Goal: Find specific page/section: Find specific page/section

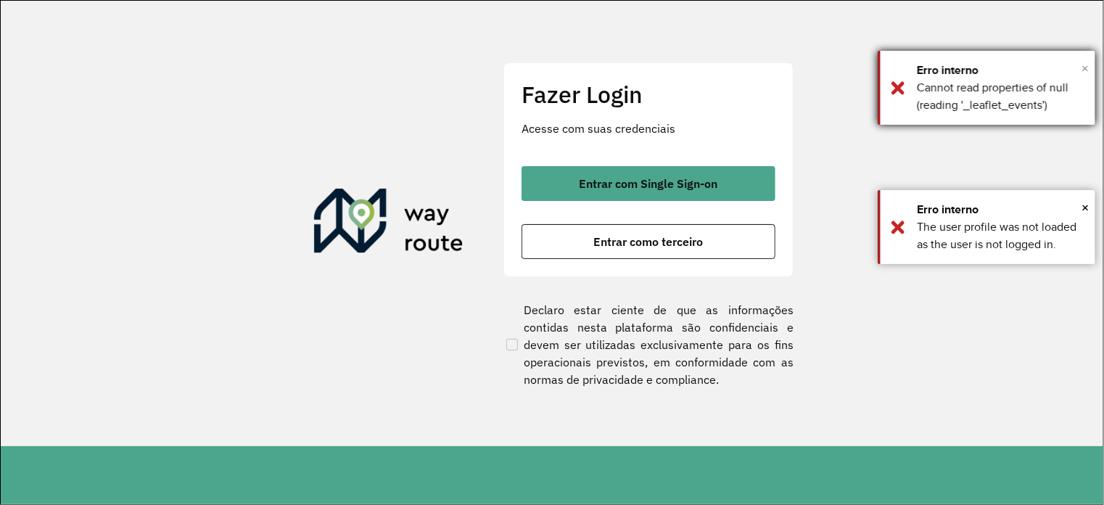
click at [1087, 66] on span "×" at bounding box center [1084, 68] width 7 height 22
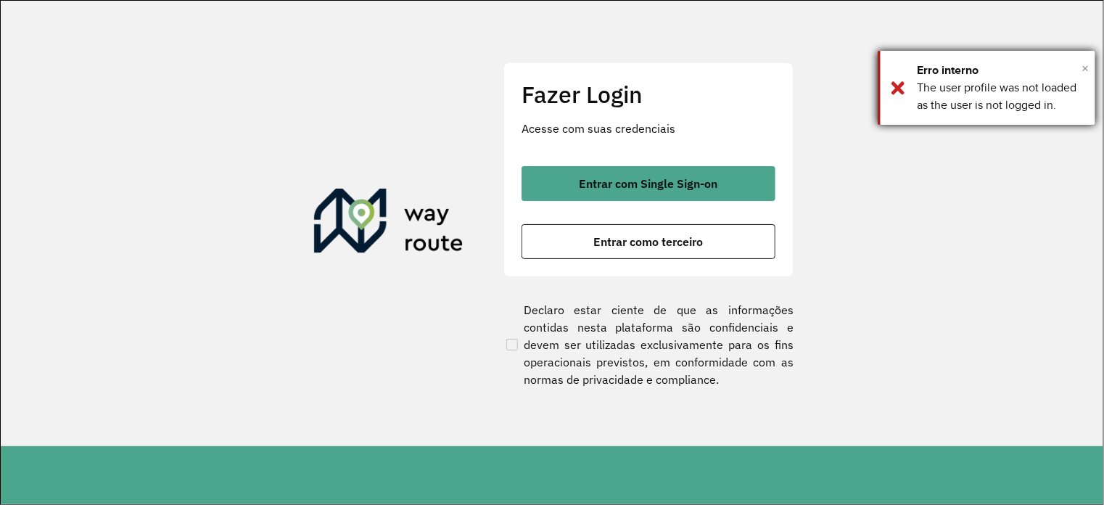
click at [1081, 70] on span "×" at bounding box center [1084, 68] width 7 height 22
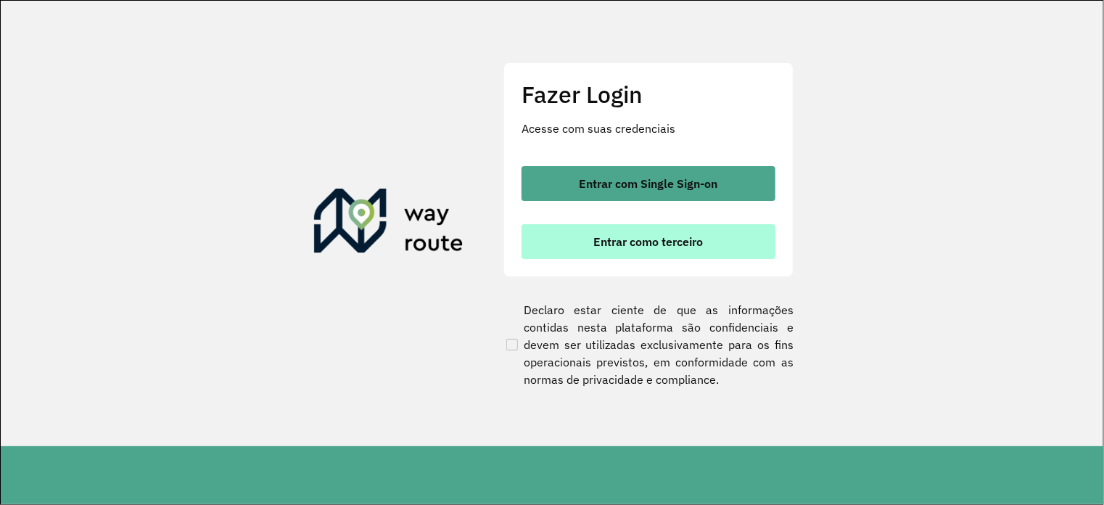
click at [634, 243] on span "Entrar como terceiro" at bounding box center [649, 242] width 110 height 12
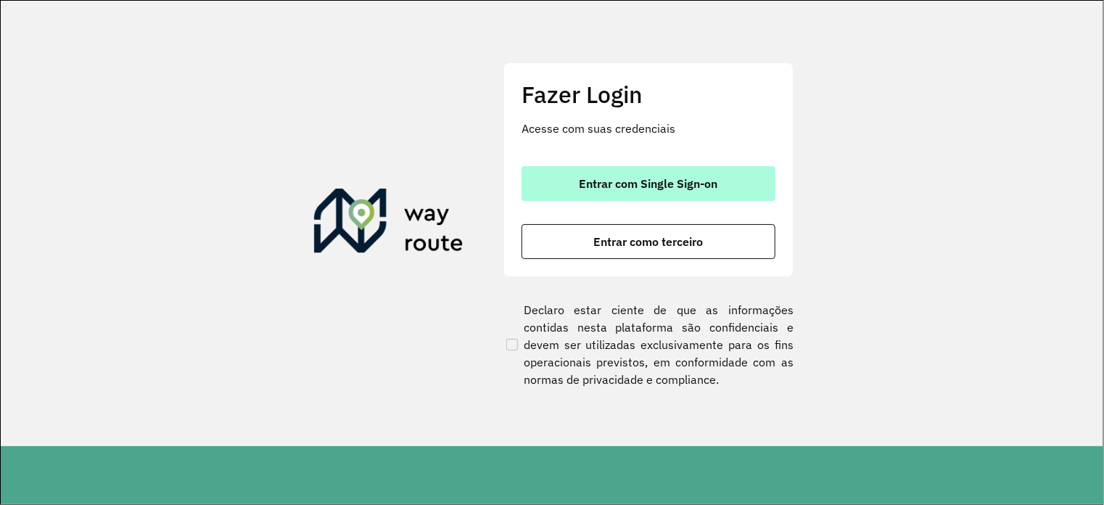
click at [662, 178] on span "Entrar com Single Sign-on" at bounding box center [649, 184] width 139 height 12
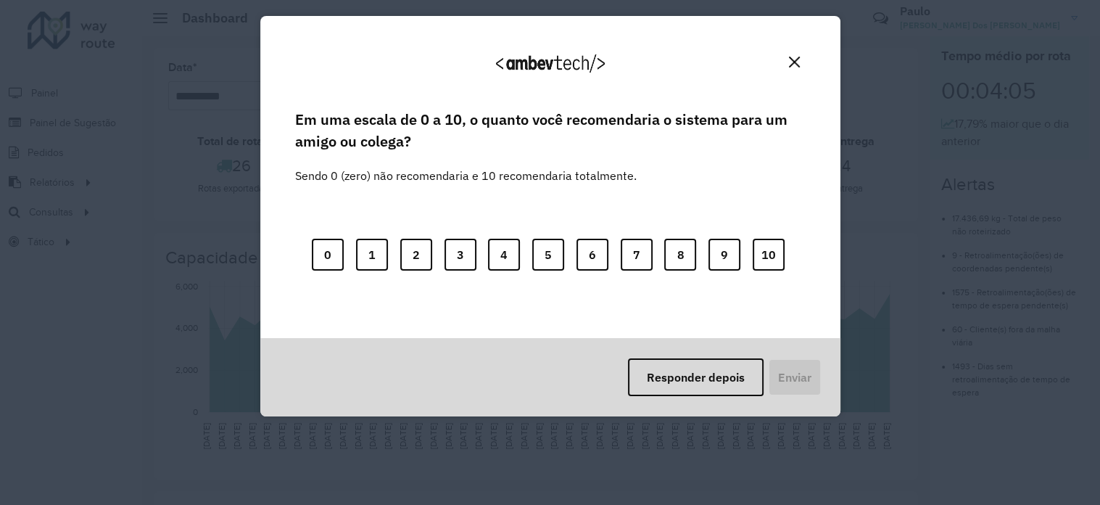
click at [805, 62] on div "Agradecemos seu feedback!" at bounding box center [550, 69] width 545 height 73
click at [795, 63] on img "Close" at bounding box center [794, 62] width 11 height 11
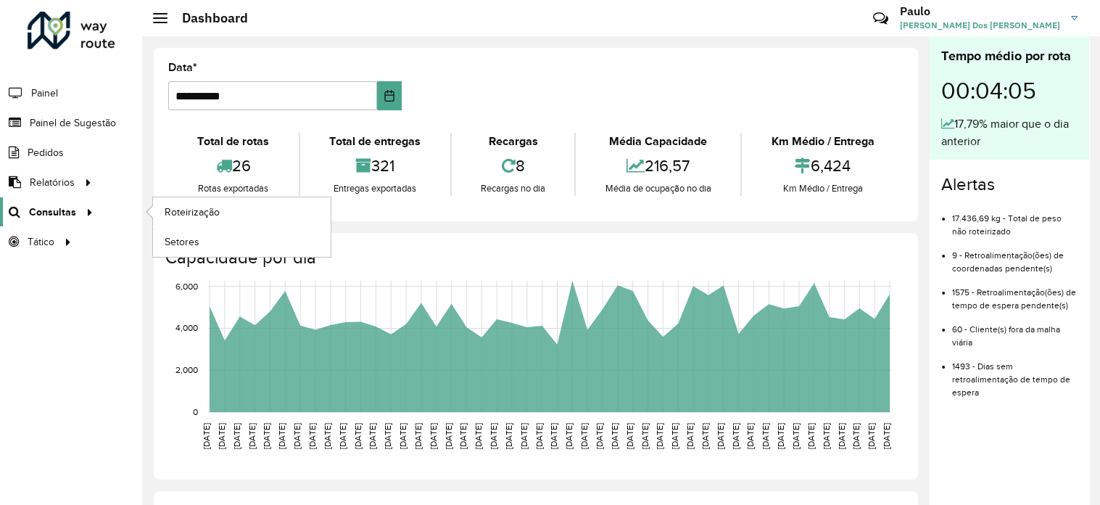
click at [47, 205] on span "Consultas" at bounding box center [52, 212] width 47 height 15
click at [76, 211] on div at bounding box center [87, 212] width 22 height 15
click at [183, 242] on span "Setores" at bounding box center [183, 241] width 36 height 15
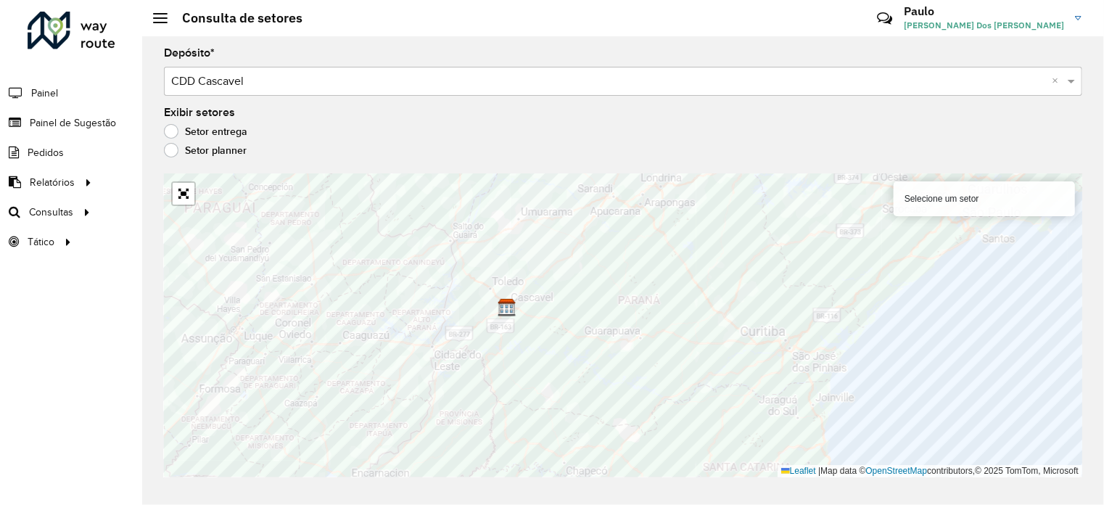
click at [61, 87] on li "Painel" at bounding box center [71, 93] width 142 height 30
click at [91, 118] on span "Painel de Sugestão" at bounding box center [75, 122] width 91 height 15
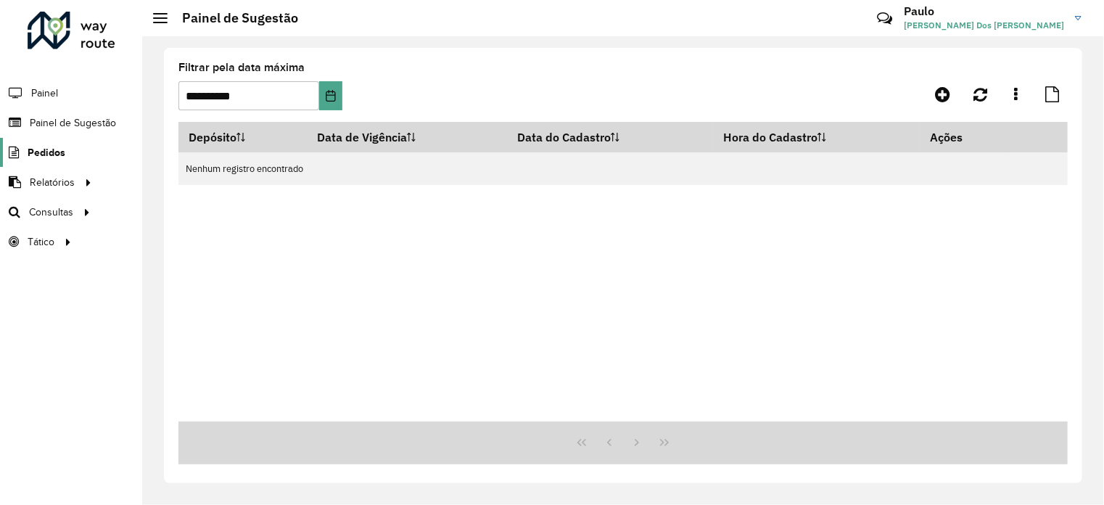
click at [58, 158] on span "Pedidos" at bounding box center [47, 152] width 38 height 15
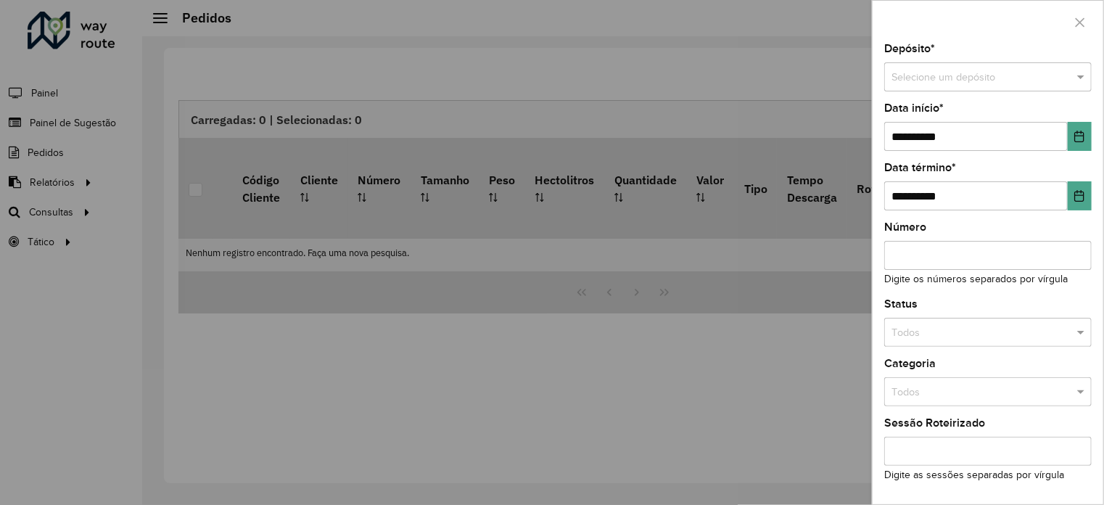
click at [51, 152] on div at bounding box center [552, 252] width 1104 height 505
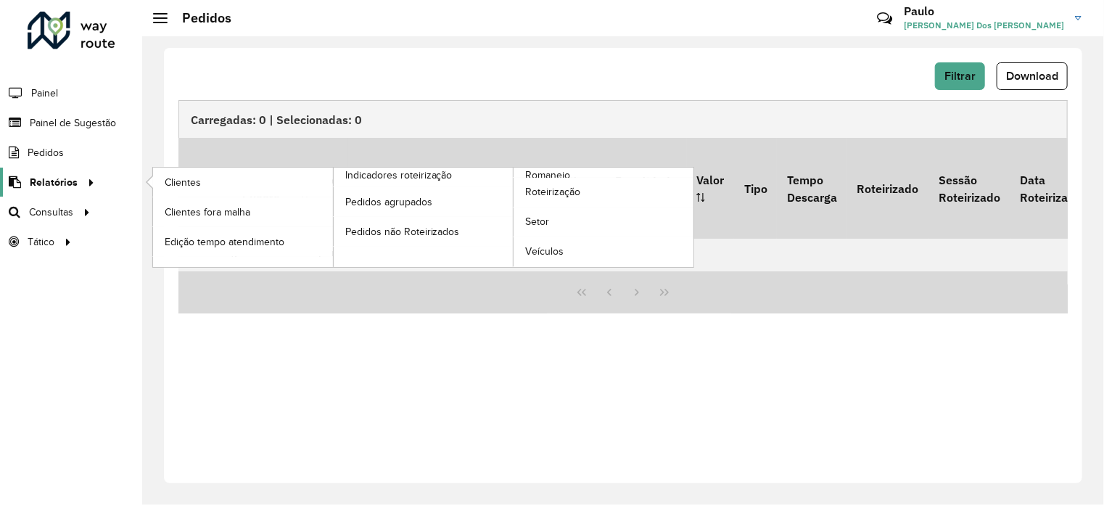
click at [52, 184] on span "Relatórios" at bounding box center [54, 182] width 48 height 15
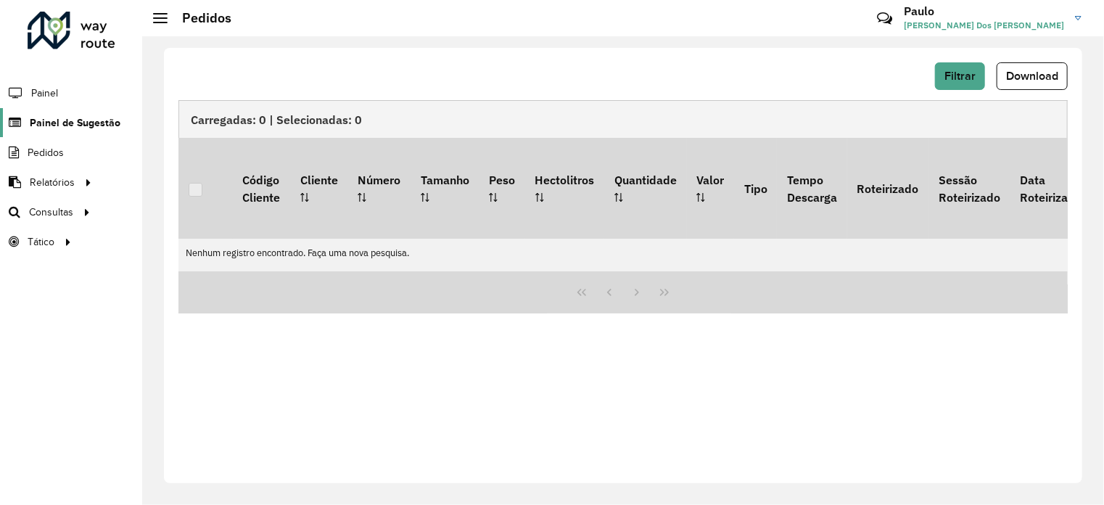
click at [61, 122] on span "Painel de Sugestão" at bounding box center [75, 122] width 91 height 15
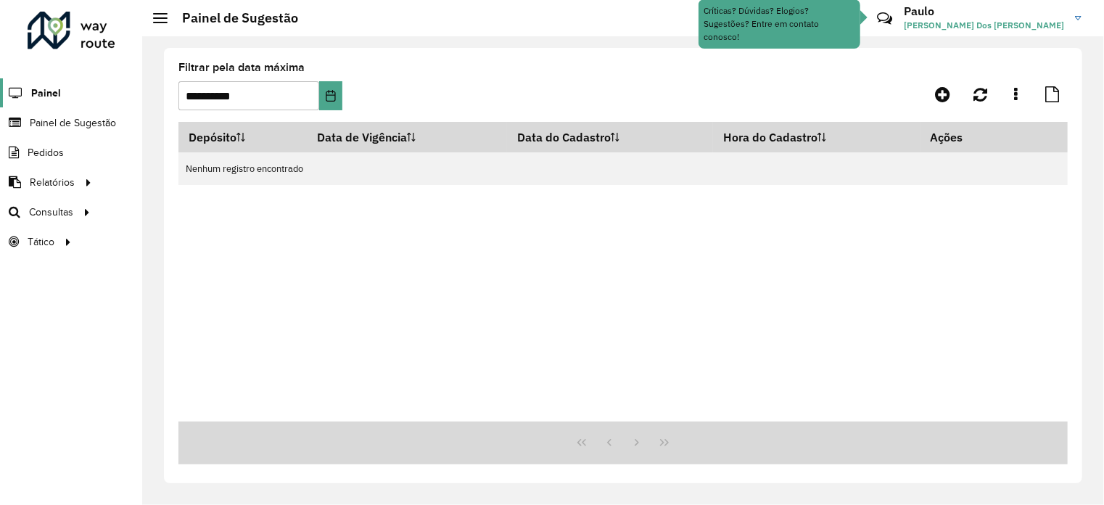
click at [46, 91] on span "Painel" at bounding box center [46, 93] width 30 height 15
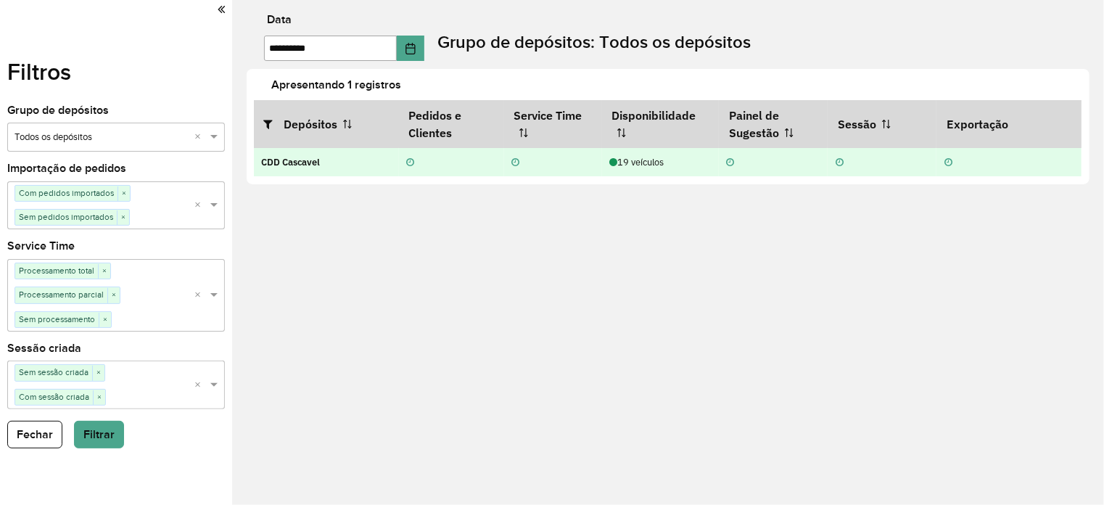
click at [527, 159] on div at bounding box center [552, 162] width 83 height 14
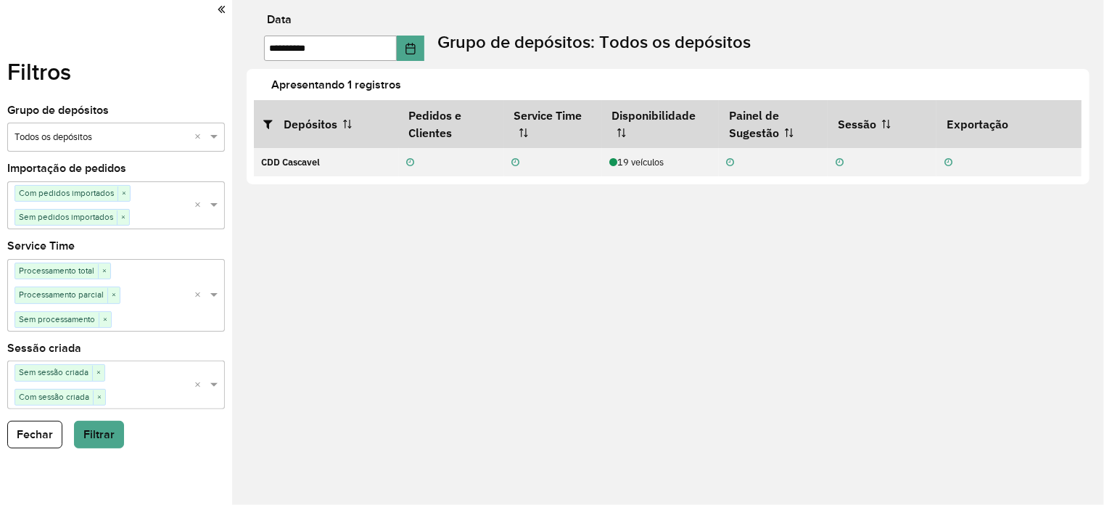
drag, startPoint x: 441, startPoint y: 249, endPoint x: 439, endPoint y: 257, distance: 9.0
click at [444, 248] on div "**********" at bounding box center [668, 252] width 872 height 505
click at [214, 144] on span at bounding box center [216, 137] width 18 height 15
